Goal: Task Accomplishment & Management: Manage account settings

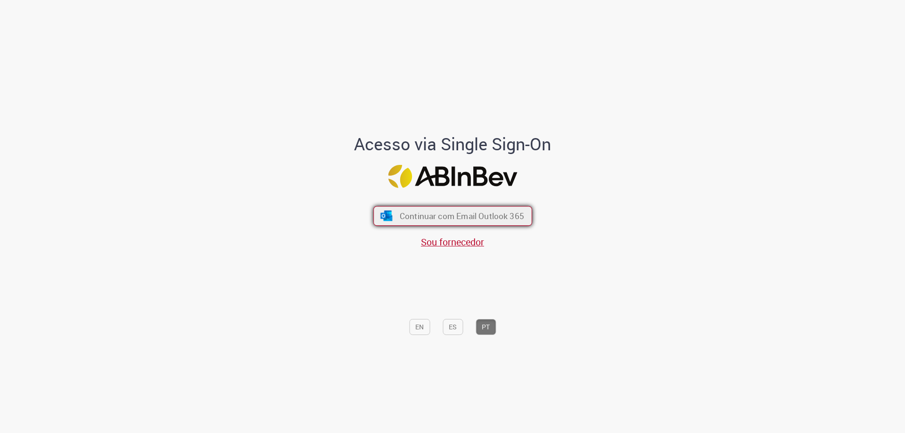
click at [439, 224] on button "Continuar com Email Outlook 365" at bounding box center [452, 216] width 159 height 20
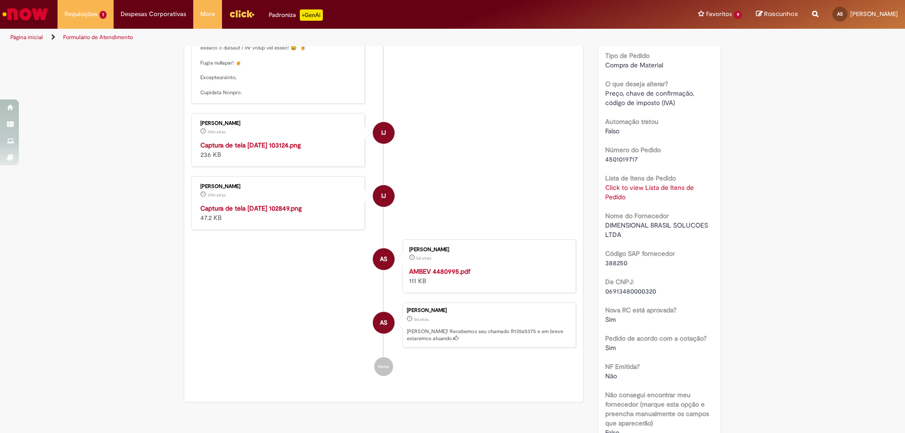
scroll to position [344, 0]
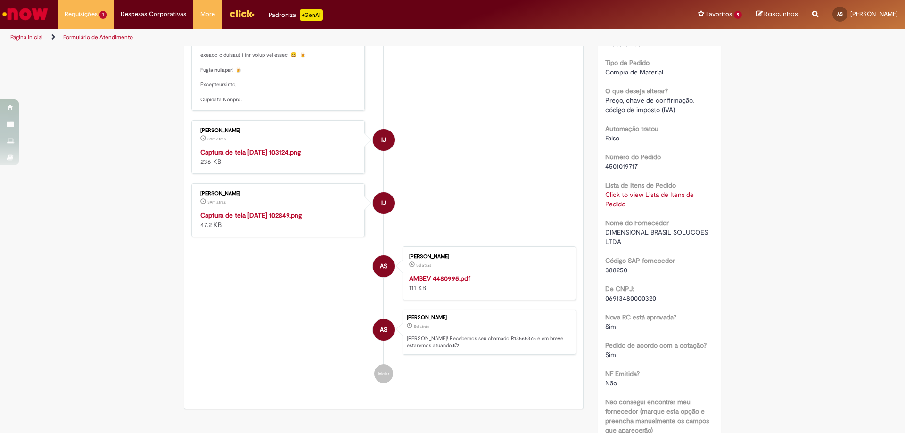
click at [606, 162] on span "4501019717" at bounding box center [621, 166] width 33 height 8
copy span "4501019717"
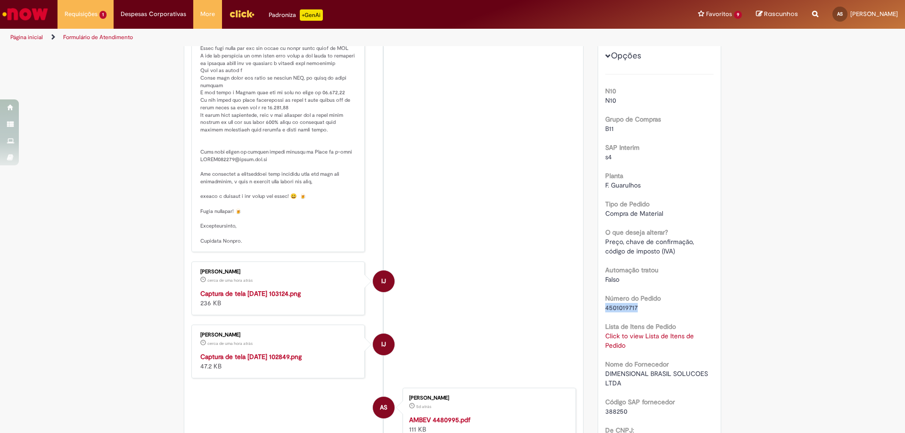
scroll to position [0, 0]
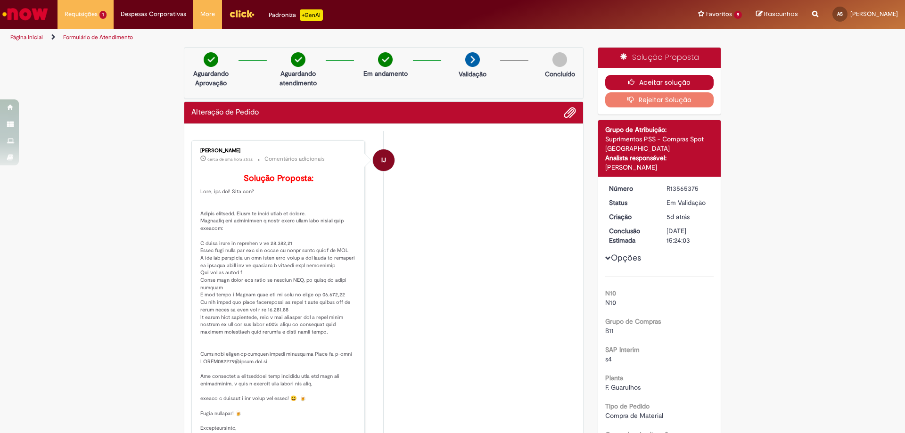
click at [635, 84] on icon "button" at bounding box center [633, 82] width 11 height 7
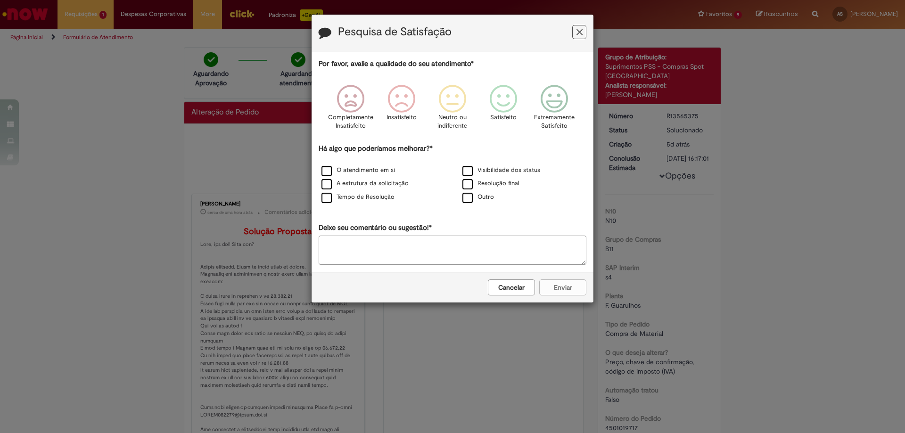
click at [584, 34] on button "Feedback" at bounding box center [579, 32] width 14 height 14
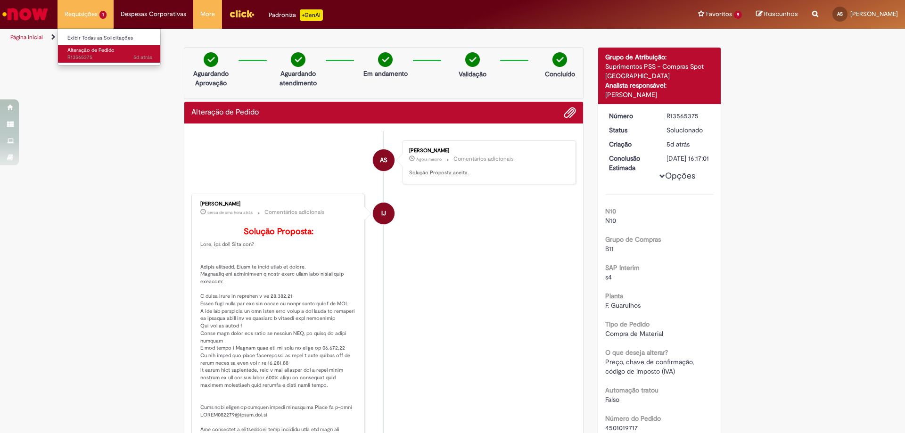
click at [110, 50] on span "Alteração de Pedido" at bounding box center [90, 50] width 47 height 7
